Goal: Transaction & Acquisition: Purchase product/service

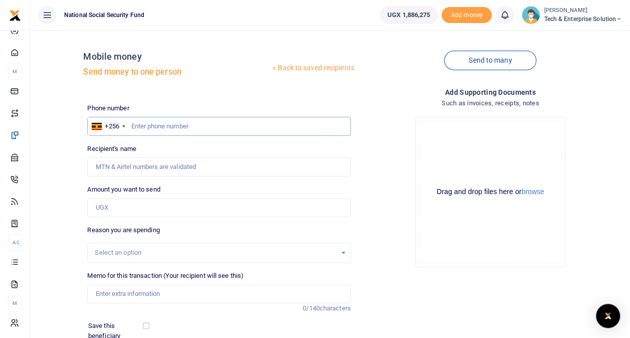
click at [192, 128] on input "text" at bounding box center [218, 126] width 263 height 19
type input "787114014"
type input "[PERSON_NAME]"
type input "787114014"
click at [134, 202] on input "Amount you want to send" at bounding box center [218, 207] width 263 height 19
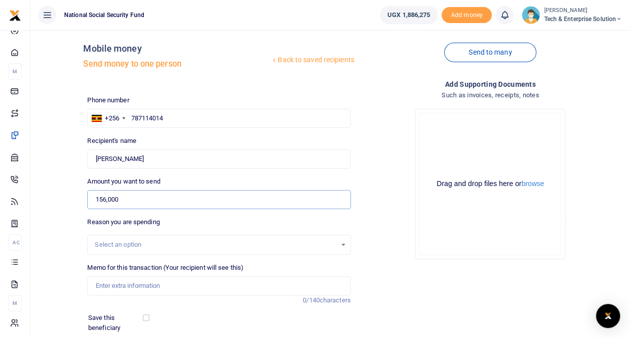
scroll to position [100, 0]
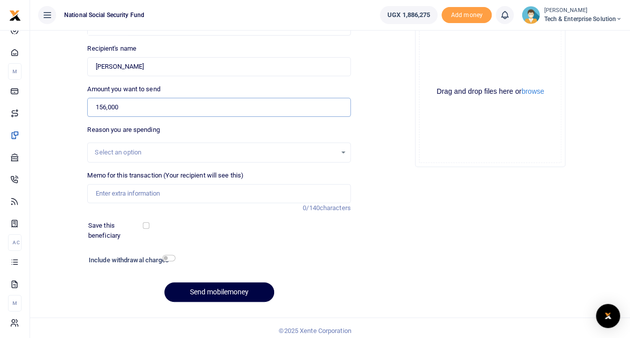
type input "156,000"
click at [130, 149] on div "Select an option" at bounding box center [215, 152] width 241 height 10
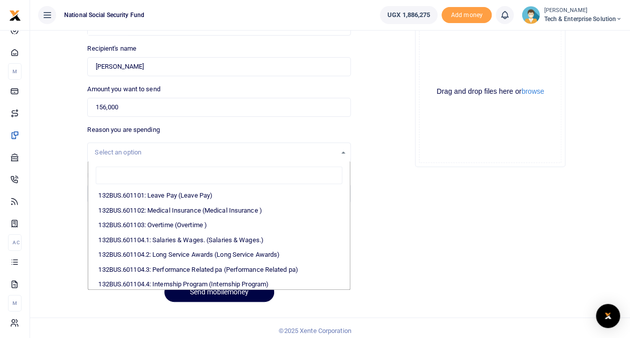
scroll to position [301, 0]
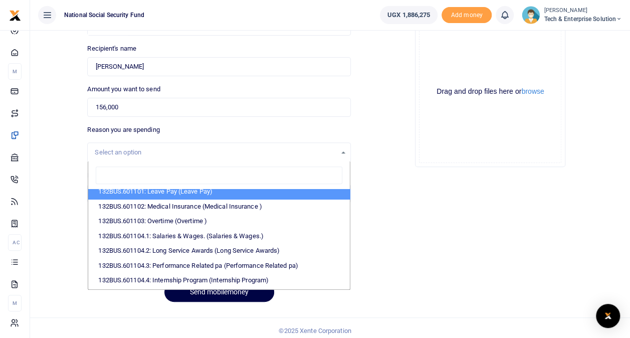
click at [399, 190] on div "Add supporting Documents Such as invoices, receipts, notes Drop your files here…" at bounding box center [490, 148] width 271 height 324
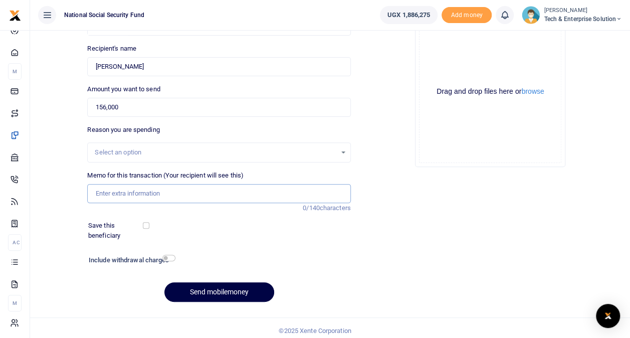
click at [224, 196] on input "Memo for this transaction (Your recipient will see this)" at bounding box center [218, 193] width 263 height 19
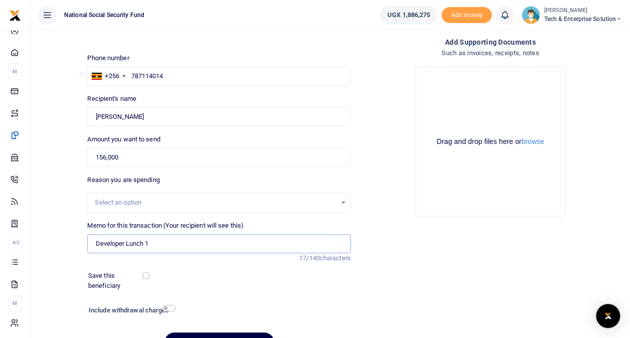
scroll to position [105, 0]
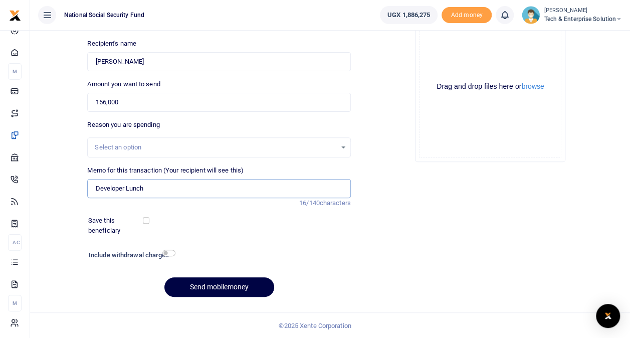
type input "Developer Lunch"
click at [166, 252] on input "checkbox" at bounding box center [169, 253] width 13 height 7
checkbox input "true"
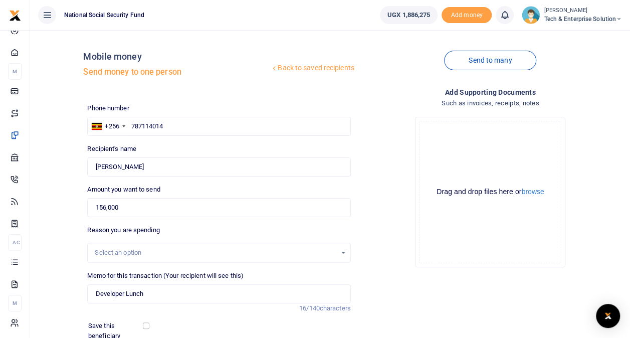
scroll to position [0, 0]
click at [542, 192] on button "browse" at bounding box center [533, 192] width 23 height 8
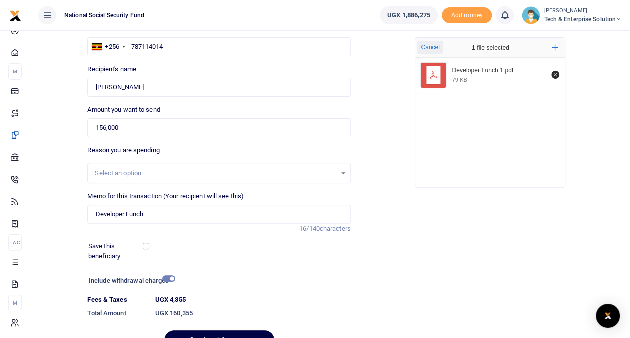
scroll to position [133, 0]
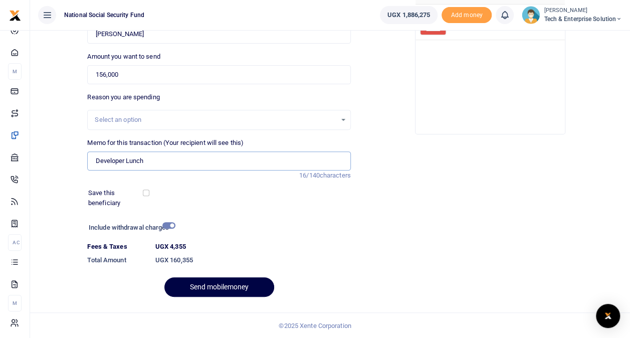
click at [161, 154] on input "Developer Lunch" at bounding box center [218, 160] width 263 height 19
type input "Developer Lunch 1"
click at [212, 283] on button "Send mobilemoney" at bounding box center [220, 287] width 110 height 20
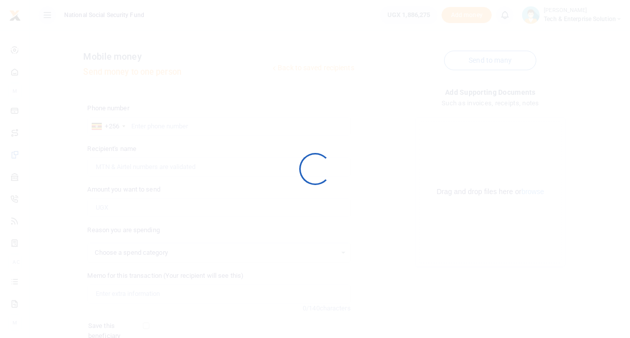
scroll to position [105, 0]
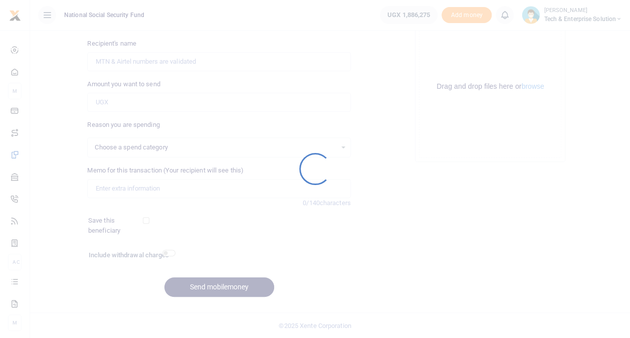
select select
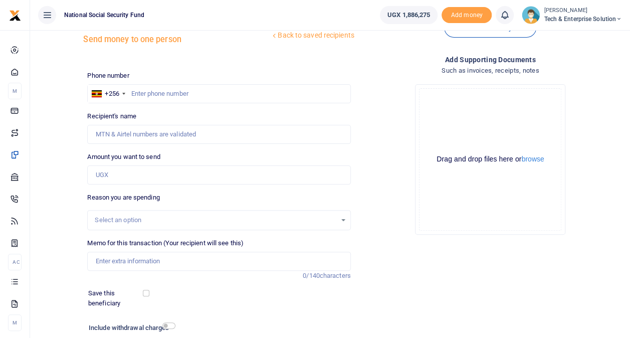
scroll to position [0, 0]
